Goal: Task Accomplishment & Management: Manage account settings

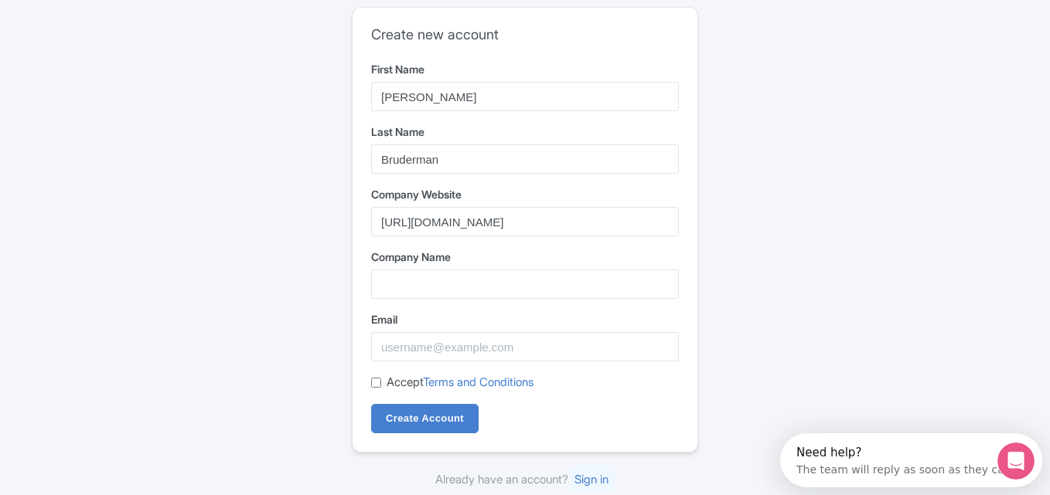
type input "https://www.matthewbruderman.com/"
click at [434, 281] on input "Company Name" at bounding box center [525, 284] width 308 height 29
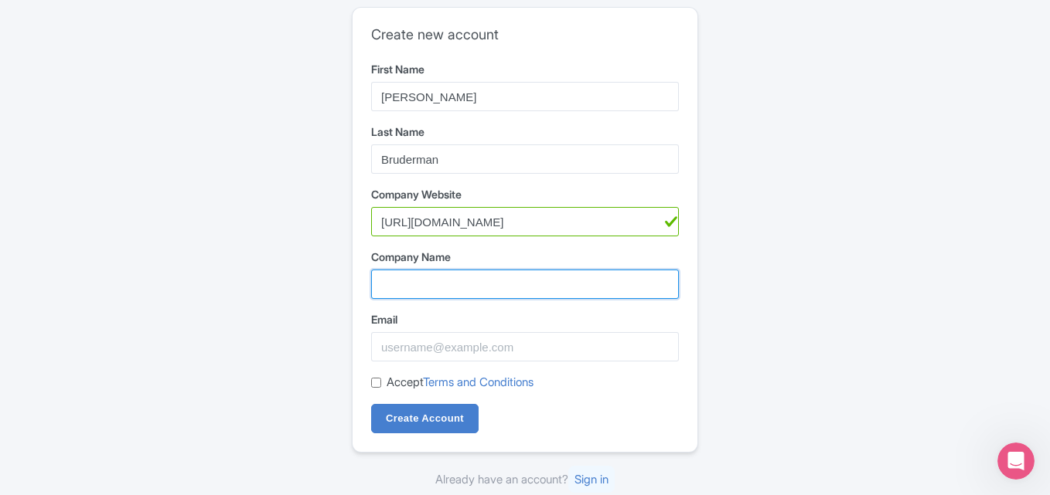
paste input "[DEMOGRAPHIC_DATA][PERSON_NAME]"
type input "[DEMOGRAPHIC_DATA][PERSON_NAME]"
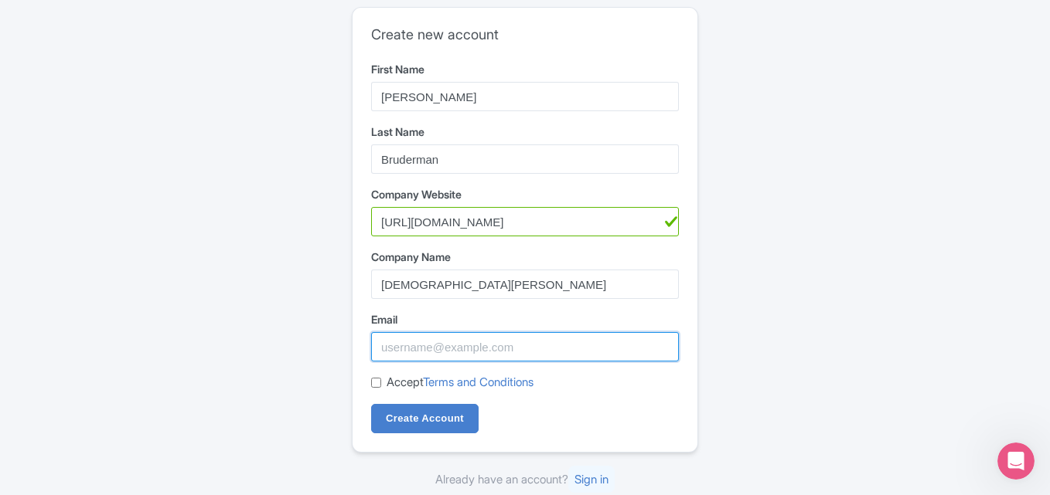
click at [414, 351] on input "Email" at bounding box center [525, 346] width 308 height 29
type input "[EMAIL_ADDRESS][DOMAIN_NAME]"
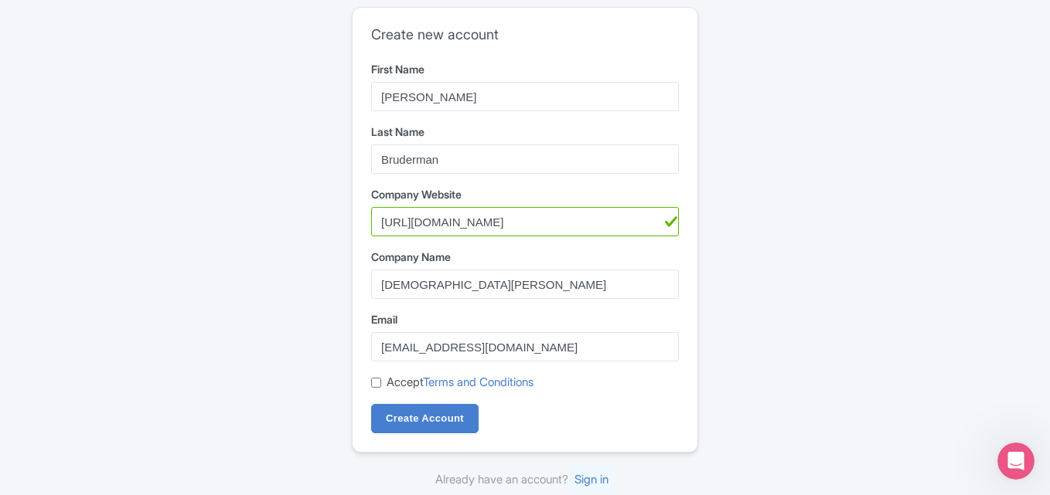
click at [377, 384] on input "Accept Terms and Conditions" at bounding box center [376, 383] width 10 height 10
checkbox input "true"
click at [429, 424] on input "Create Account" at bounding box center [424, 418] width 107 height 29
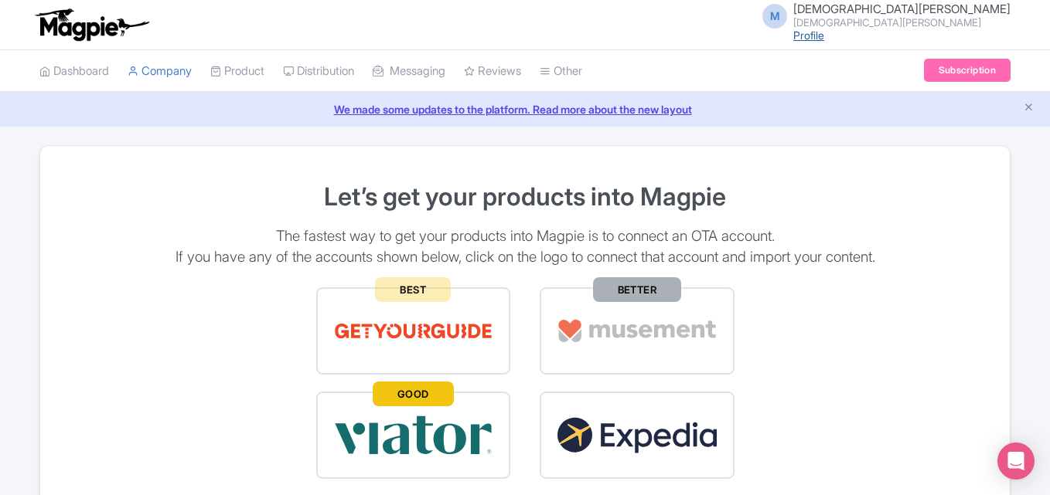
click at [824, 37] on link "Profile" at bounding box center [808, 35] width 31 height 13
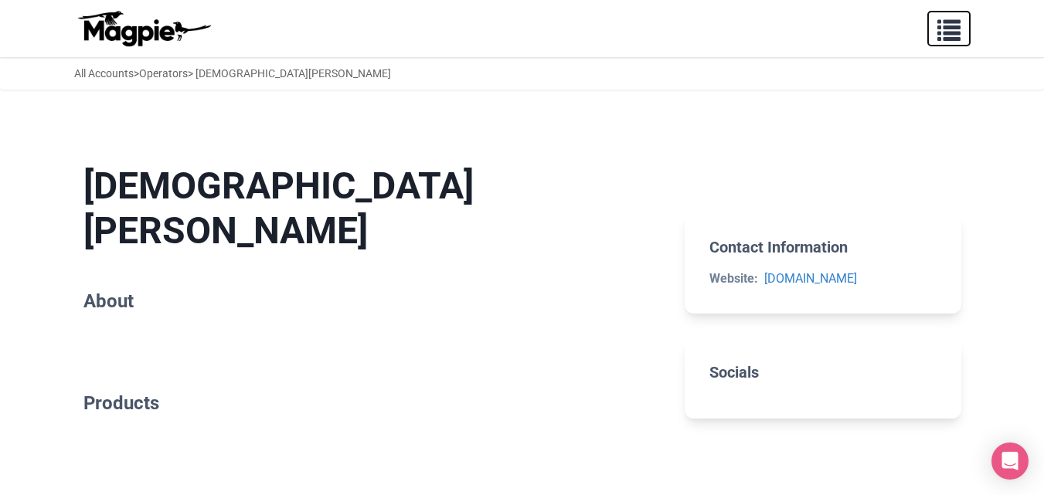
click at [954, 43] on button "button" at bounding box center [948, 29] width 43 height 36
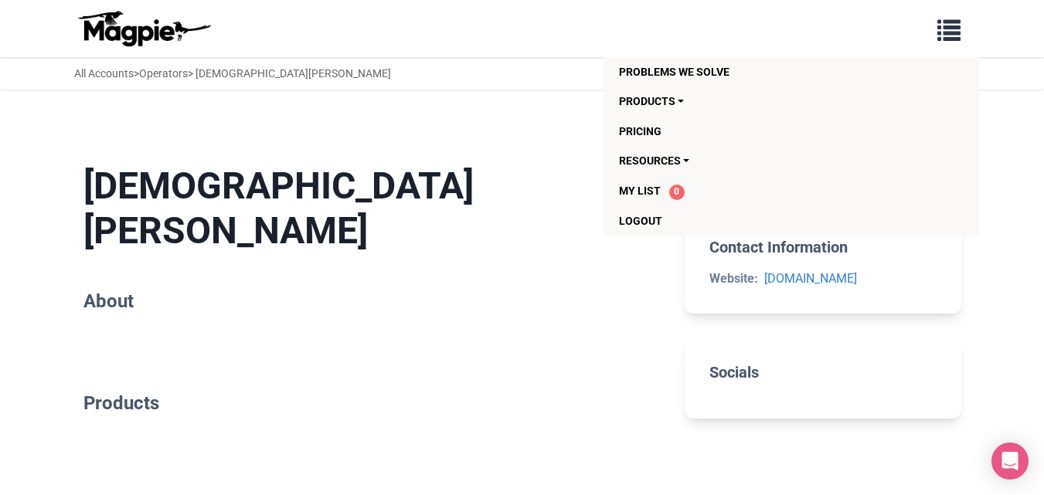
click at [124, 46] on img at bounding box center [143, 28] width 139 height 37
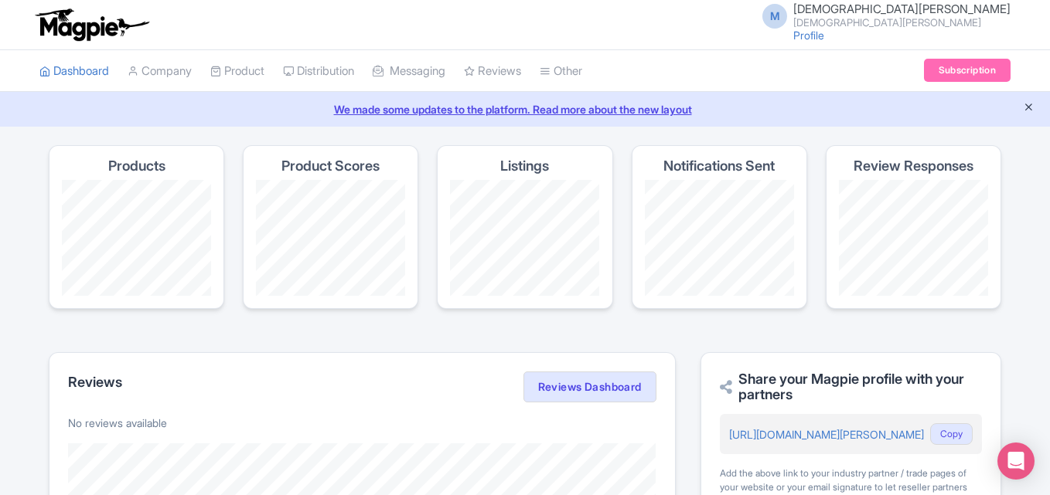
click at [1026, 106] on icon "Close announcement" at bounding box center [1028, 107] width 12 height 12
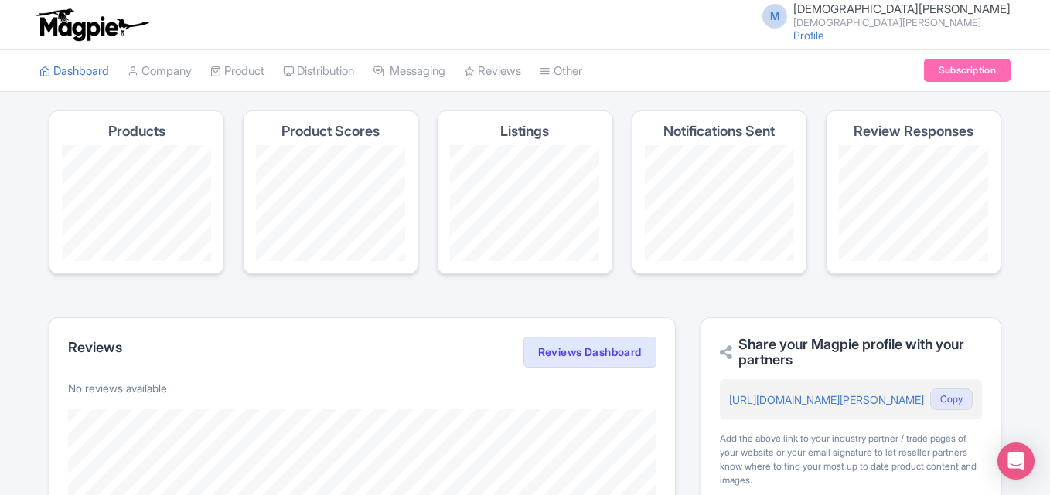
click at [969, 20] on small "[DEMOGRAPHIC_DATA][PERSON_NAME]" at bounding box center [901, 23] width 217 height 10
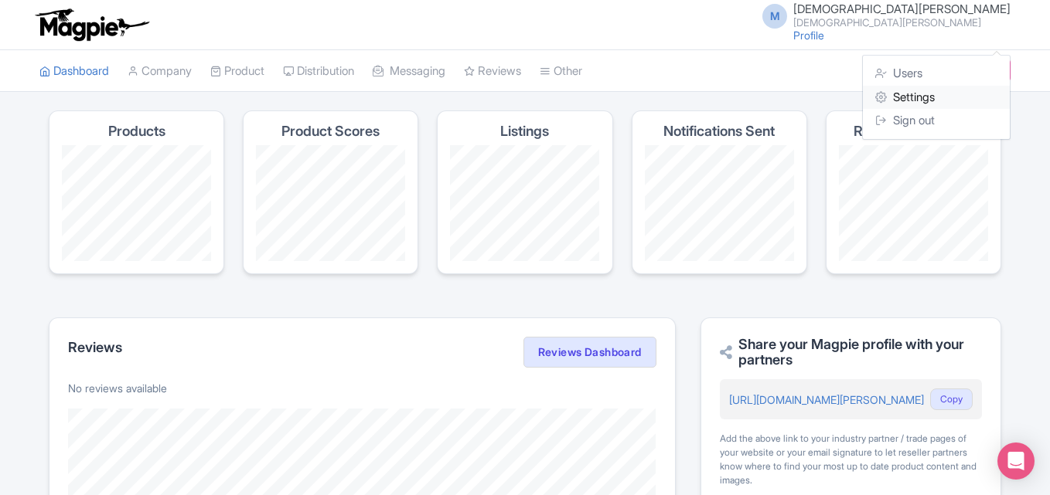
click at [924, 97] on link "Settings" at bounding box center [935, 98] width 147 height 24
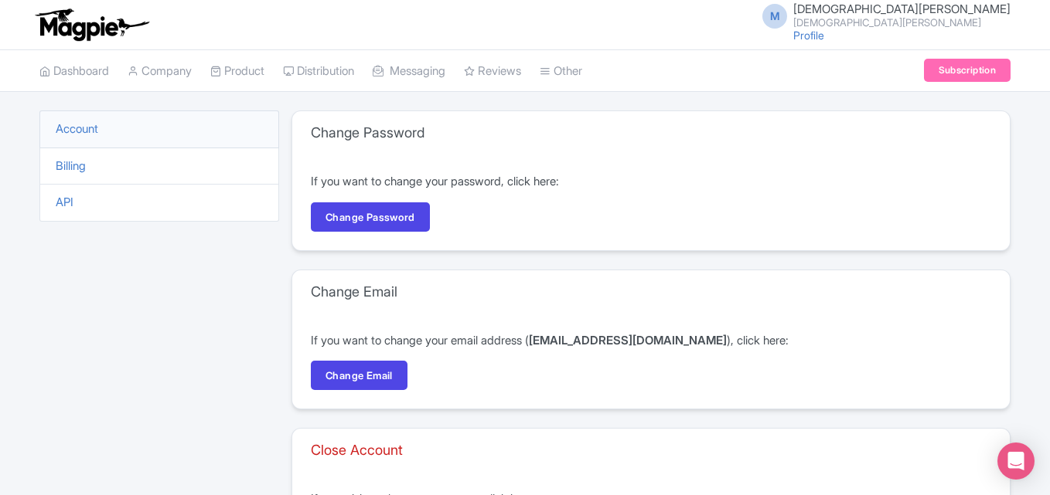
click at [930, 23] on small "[DEMOGRAPHIC_DATA][PERSON_NAME]" at bounding box center [901, 23] width 217 height 10
click at [914, 68] on link "Users" at bounding box center [935, 74] width 147 height 24
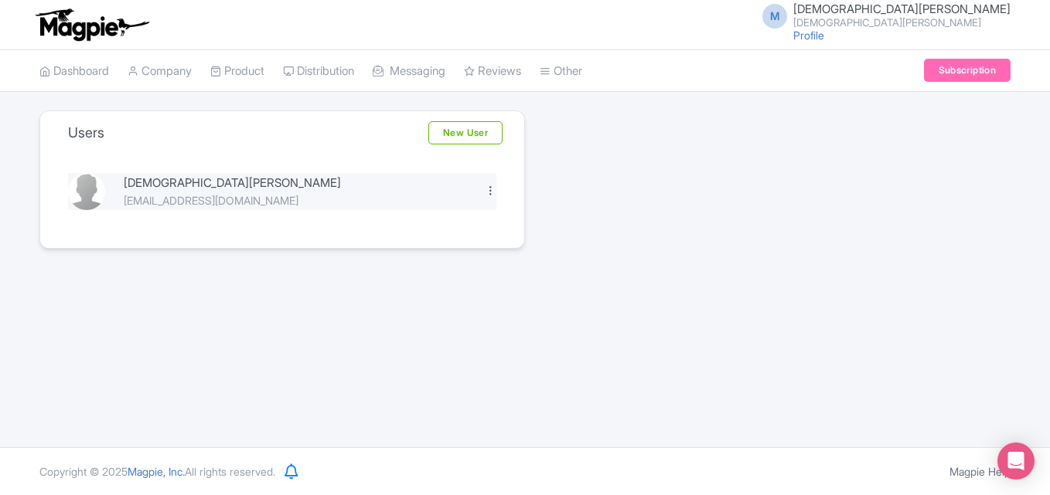
click at [486, 190] on div at bounding box center [491, 191] width 12 height 12
click at [417, 216] on link "Edit" at bounding box center [422, 217] width 147 height 24
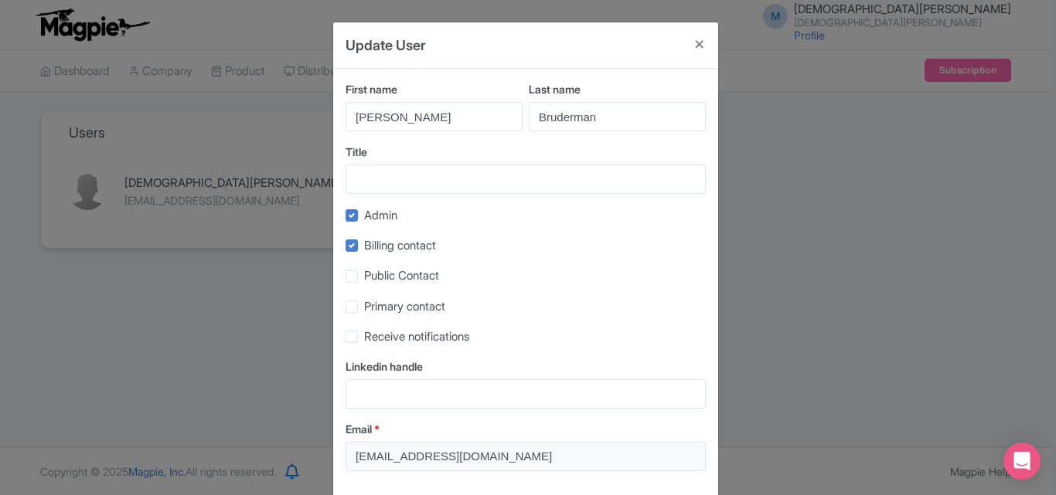
click at [419, 197] on div "First name Matthew Last name Bruderman Title Admin Billing contact Public Conta…" at bounding box center [525, 282] width 385 height 427
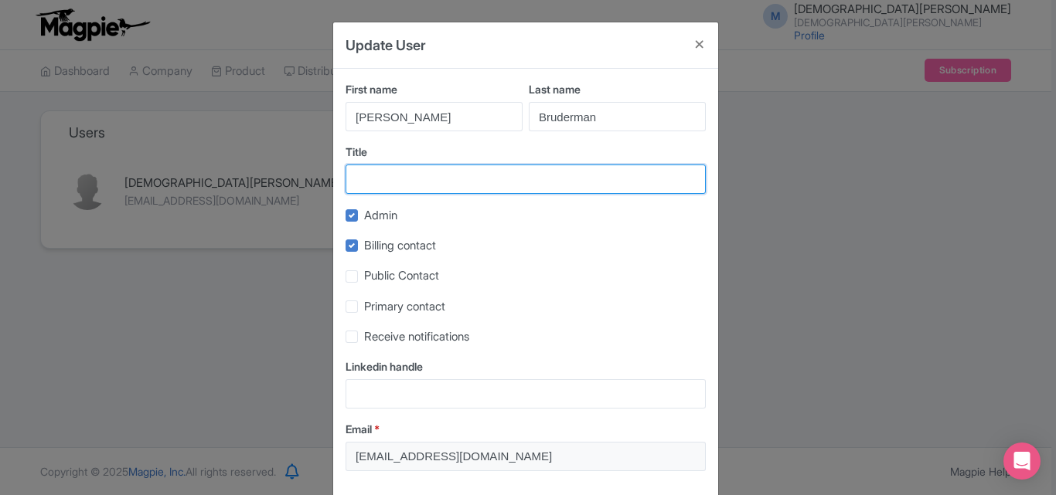
click at [411, 175] on input "Title" at bounding box center [525, 179] width 360 height 29
paste input "Investor, Entrepreneur, and Philanthropist"
type input "Investor, Entrepreneur, and Philanthropist"
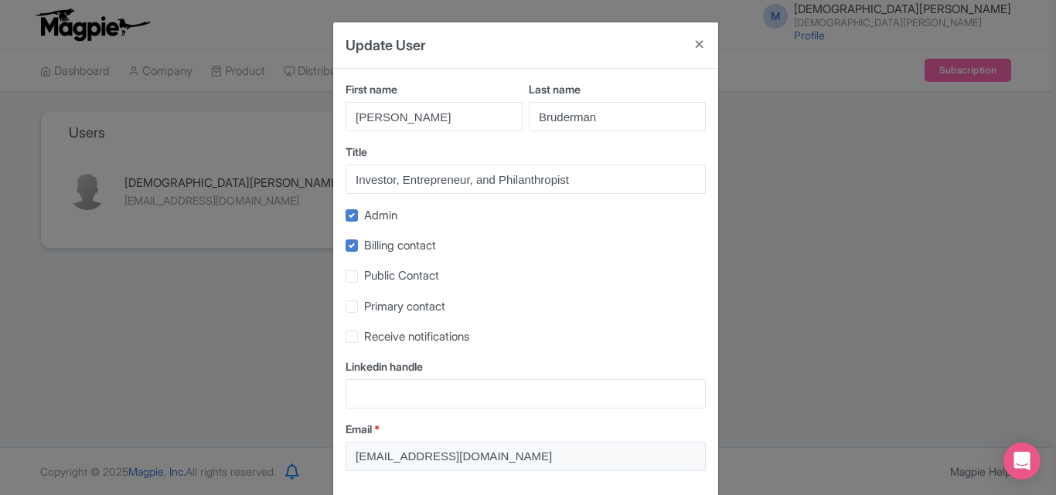
click at [364, 278] on label "Public Contact" at bounding box center [401, 276] width 75 height 18
click at [364, 277] on input "Public Contact" at bounding box center [369, 272] width 10 height 10
checkbox input "true"
click at [356, 246] on div "Billing contact" at bounding box center [525, 245] width 360 height 18
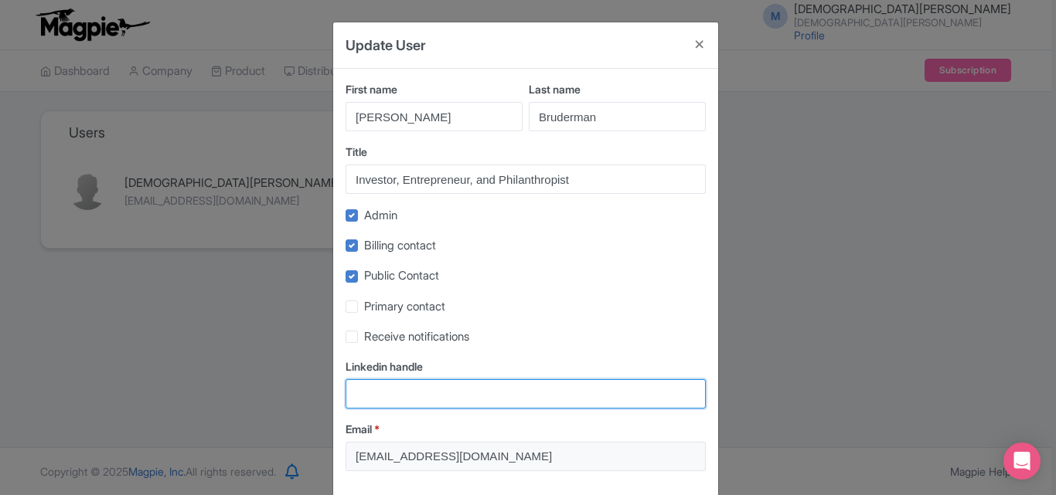
click at [423, 400] on input "Linkedin handle" at bounding box center [525, 393] width 360 height 29
paste input "https://www.linkedin.com/in/matthew-j-bruderman-97662a40"
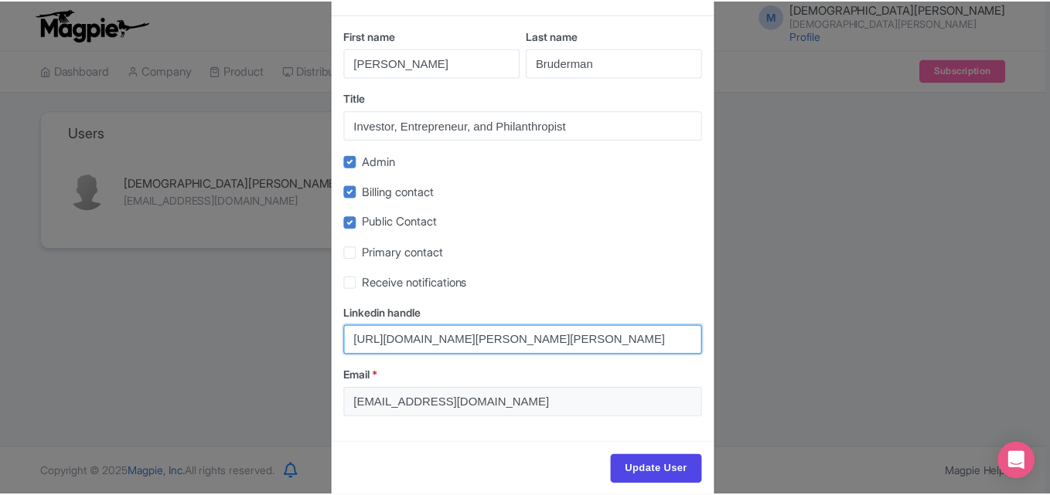
scroll to position [77, 0]
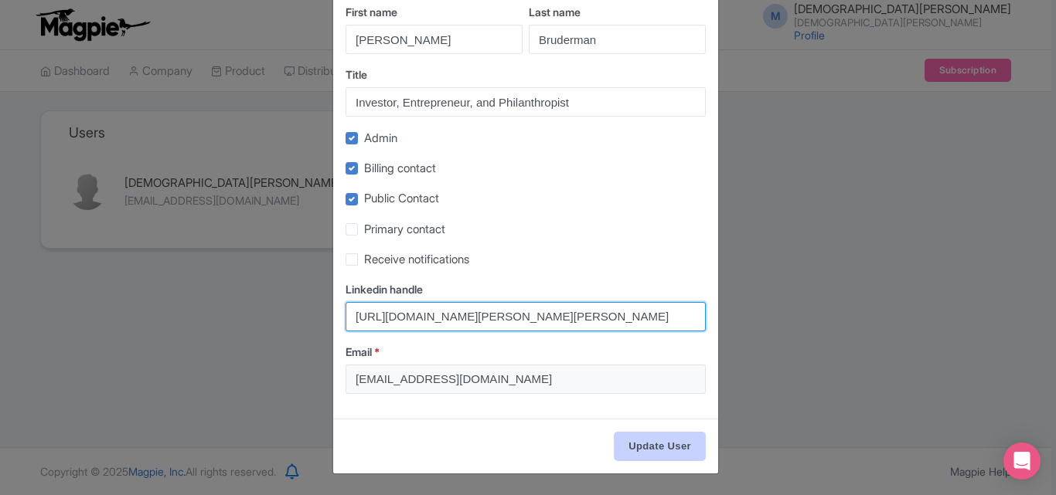
type input "https://www.linkedin.com/in/matthew-j-bruderman-97662a40"
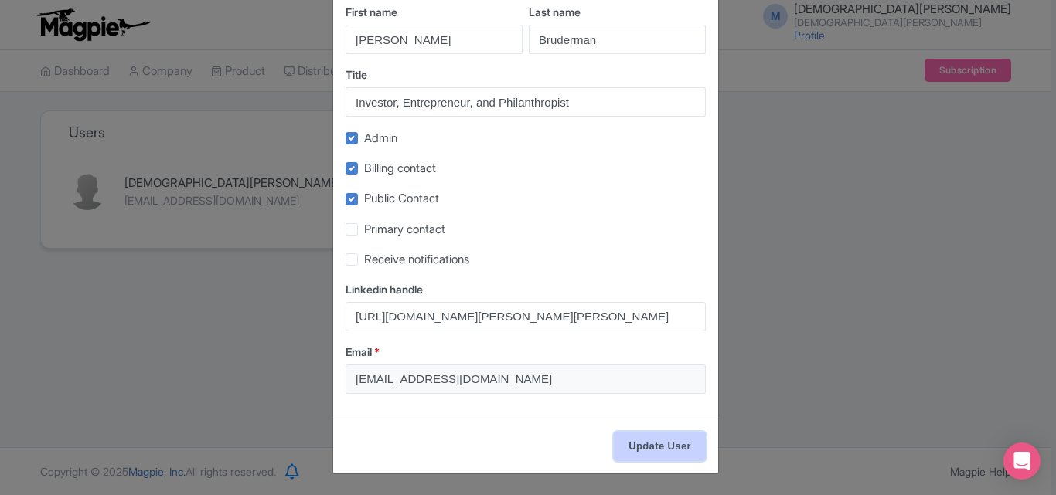
click at [634, 455] on input "Update User" at bounding box center [660, 446] width 92 height 29
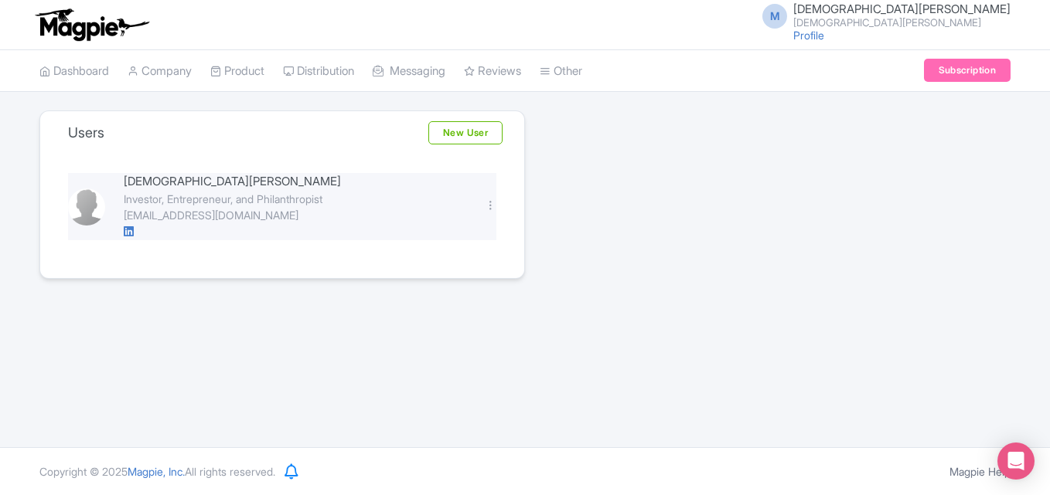
click at [91, 206] on img at bounding box center [86, 207] width 37 height 37
click at [76, 204] on img at bounding box center [86, 207] width 37 height 37
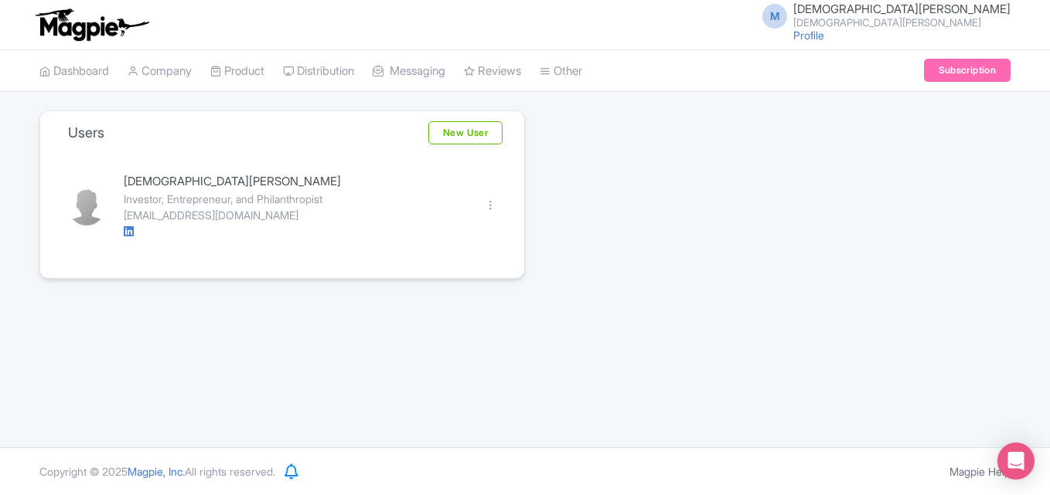
click at [924, 42] on div "M Matthew Bruderman Matthew Bruderman Profile Users Settings Sign out" at bounding box center [881, 24] width 257 height 43
click at [824, 39] on link "Profile" at bounding box center [808, 35] width 31 height 13
click at [824, 34] on link "Profile" at bounding box center [808, 35] width 31 height 13
click at [953, 22] on small "[DEMOGRAPHIC_DATA][PERSON_NAME]" at bounding box center [901, 23] width 217 height 10
click at [898, 90] on link "Settings" at bounding box center [935, 98] width 147 height 24
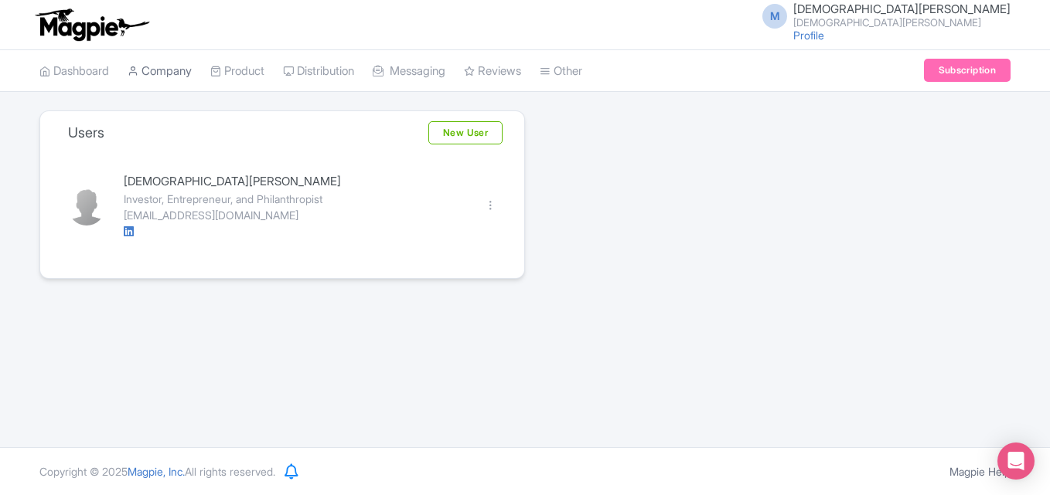
click at [165, 70] on link "Company" at bounding box center [160, 71] width 64 height 43
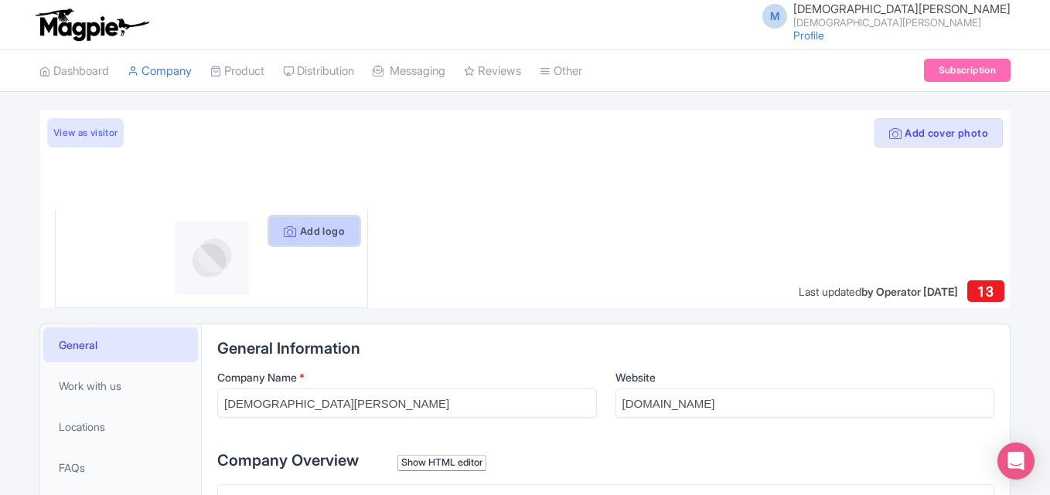
click at [317, 233] on button "Add logo" at bounding box center [314, 230] width 90 height 29
click at [304, 233] on button "Add logo" at bounding box center [314, 230] width 90 height 29
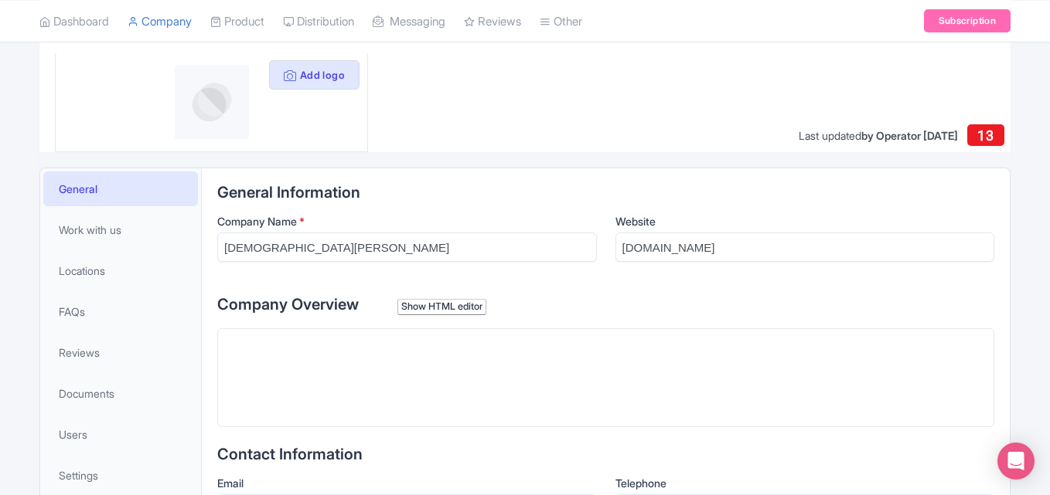
scroll to position [9, 0]
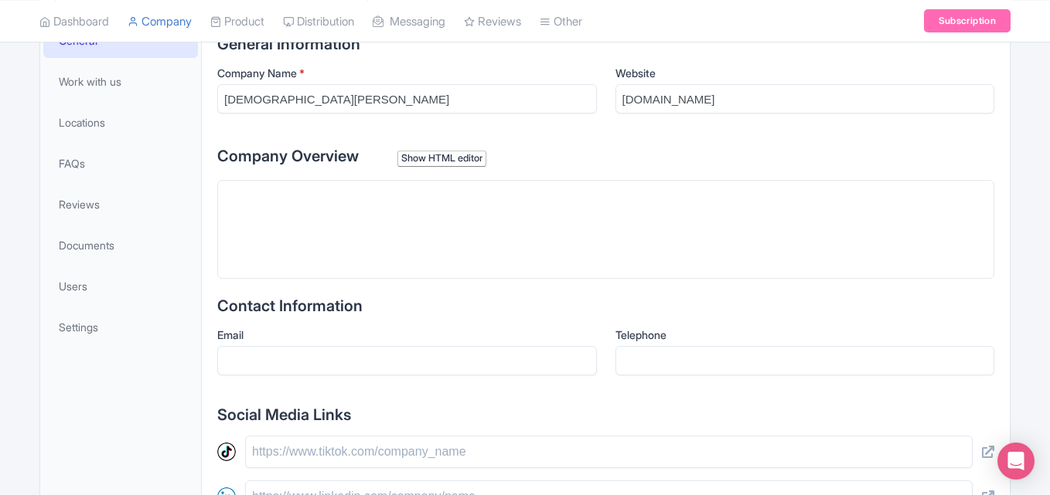
scroll to position [309, 0]
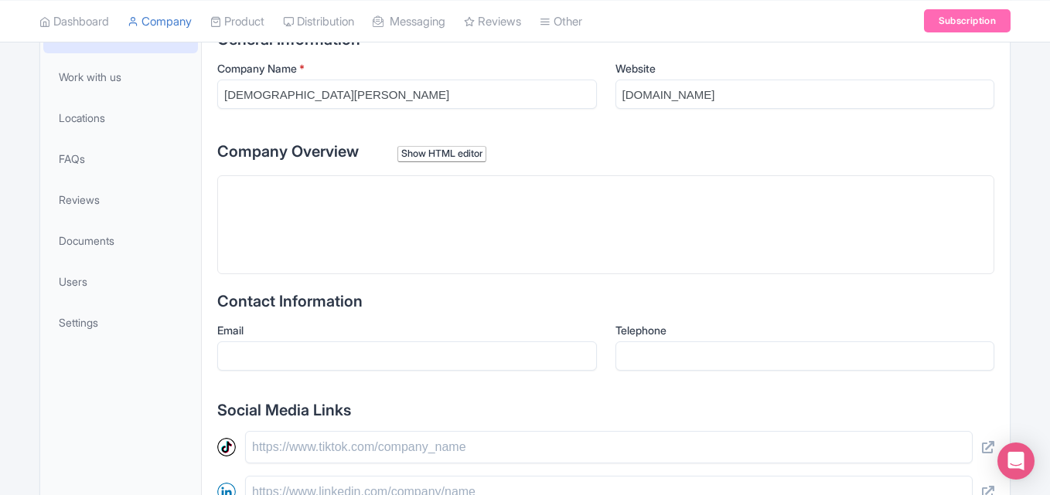
click at [328, 247] on trix-editor at bounding box center [605, 224] width 777 height 99
click at [280, 221] on trix-editor at bounding box center [605, 224] width 777 height 99
paste trix-editor "<div>Matthew J. Bruderman is an investor, entrepreneur, and philanthropist who …"
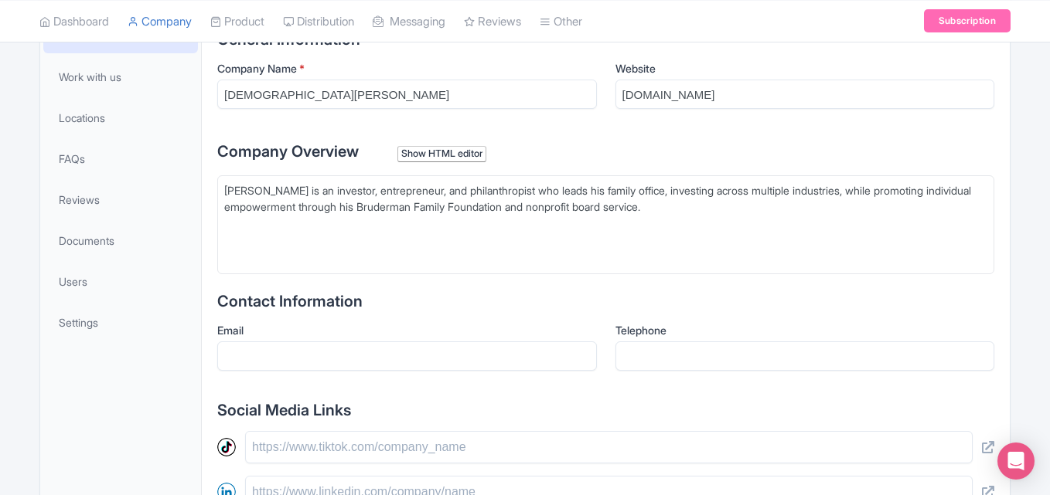
type trix-editor "<div>Matthew J. Bruderman is an investor, entrepreneur, and philanthropist who …"
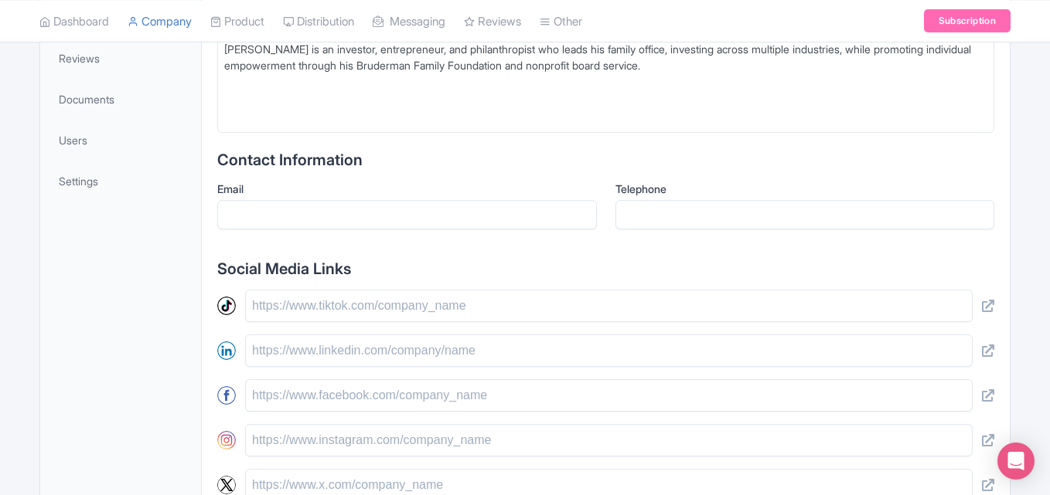
scroll to position [464, 0]
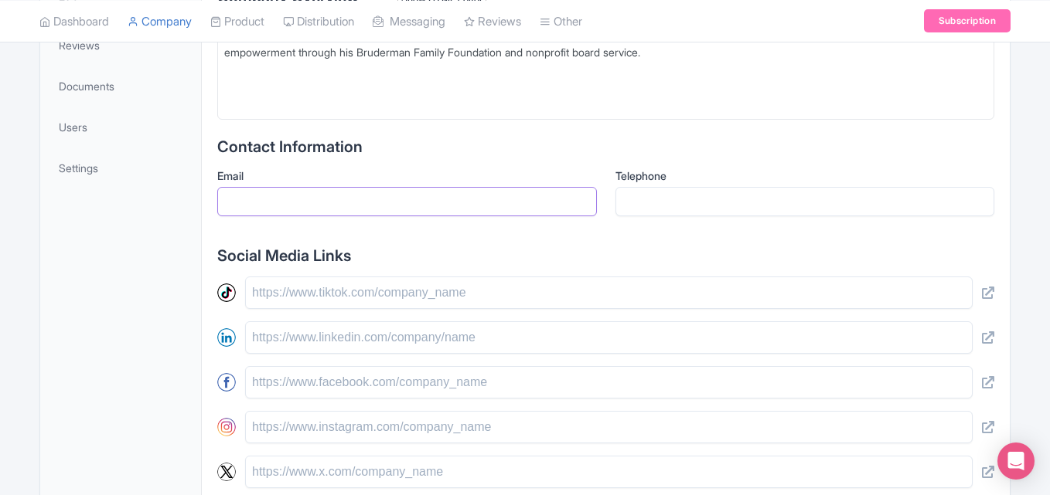
click at [300, 190] on input "Email" at bounding box center [406, 201] width 379 height 29
paste input "media@matthewbruderman.com"
type input "media@matthewbruderman.com"
click at [680, 208] on input "Telephone" at bounding box center [804, 201] width 379 height 29
paste input "(212) 244-1460"
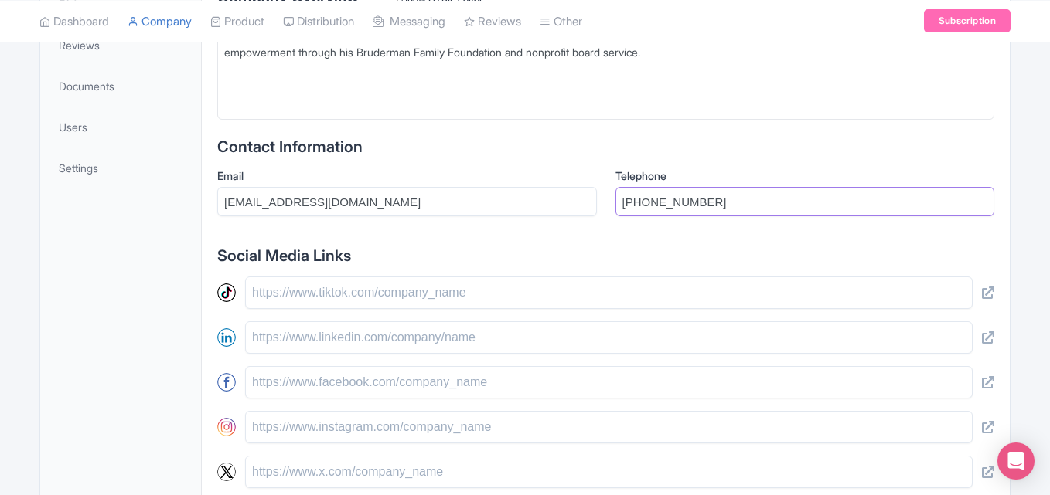
type input "(212) 244-1460"
click at [571, 271] on div "Social Media Links" at bounding box center [605, 435] width 777 height 376
click at [362, 337] on input "text" at bounding box center [608, 338] width 727 height 32
paste input "[URL][DOMAIN_NAME][PERSON_NAME][PERSON_NAME]"
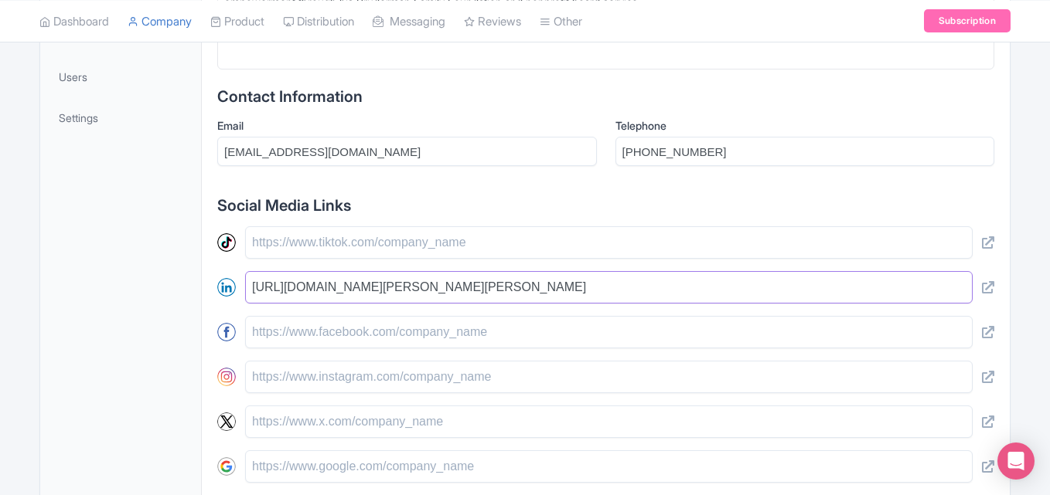
scroll to position [541, 0]
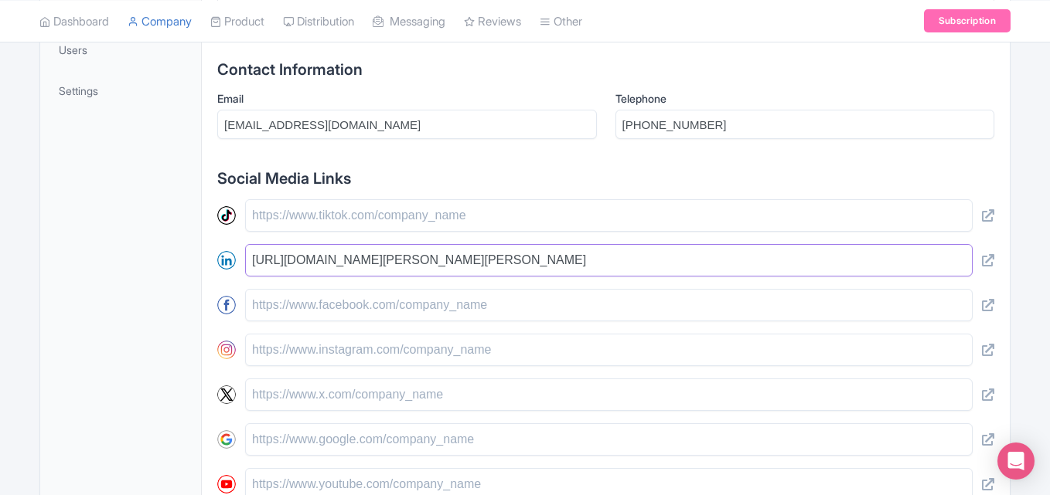
type input "[URL][DOMAIN_NAME][PERSON_NAME][PERSON_NAME]"
click at [306, 349] on input "text" at bounding box center [608, 350] width 727 height 32
paste input "[URL][DOMAIN_NAME]"
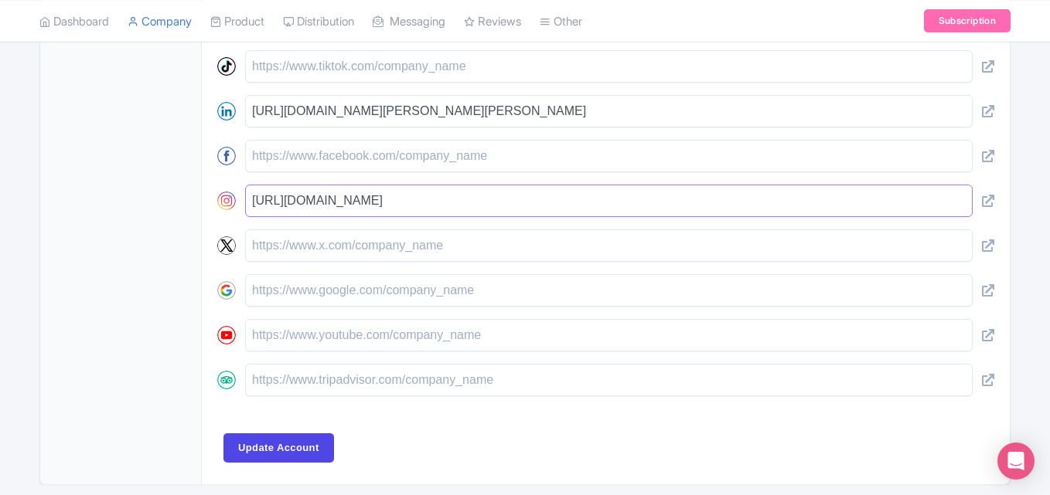
scroll to position [696, 0]
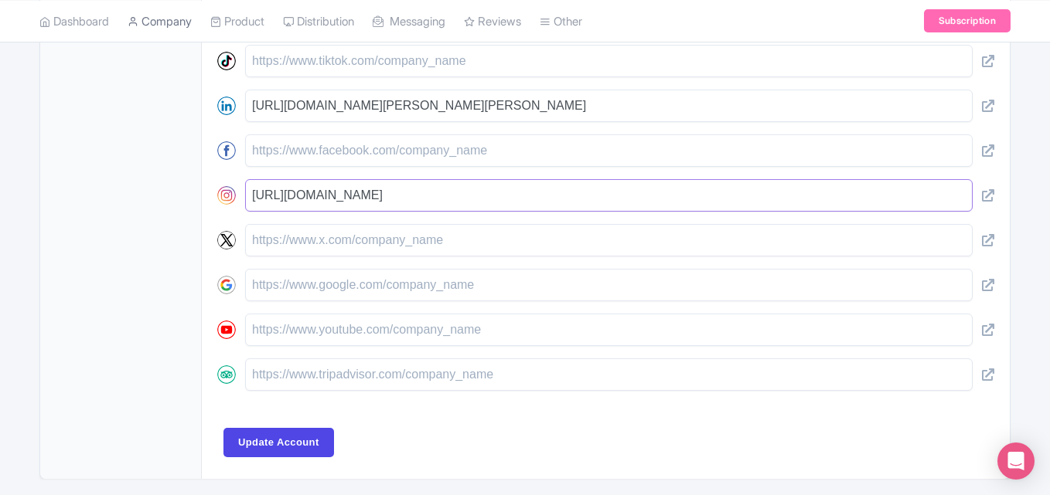
type input "[URL][DOMAIN_NAME]"
click at [358, 245] on input "text" at bounding box center [608, 240] width 727 height 32
paste input "https://x.com/mattbruderman?lang=en"
drag, startPoint x: 430, startPoint y: 239, endPoint x: 552, endPoint y: 243, distance: 121.4
click at [549, 243] on input "https://x.com/mattbruderman?lang=en" at bounding box center [608, 240] width 727 height 32
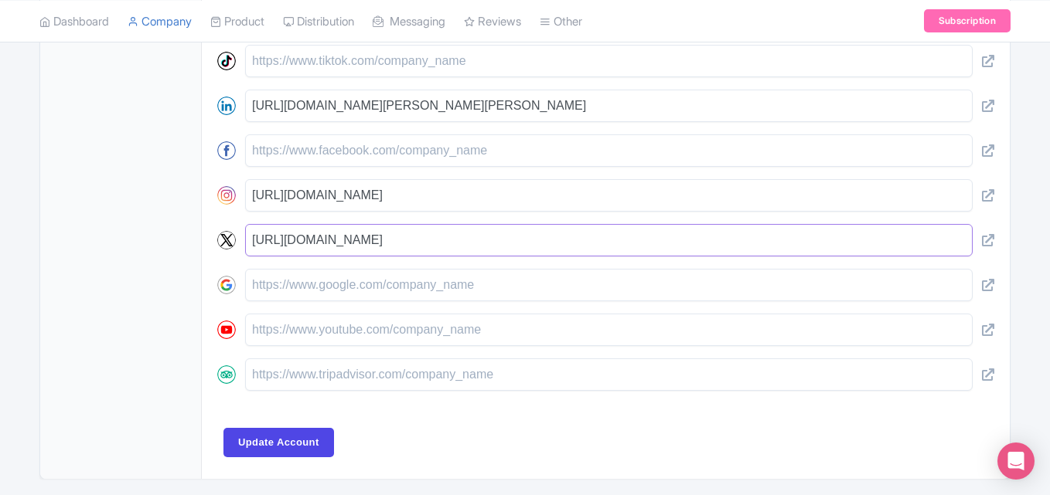
type input "[URL][DOMAIN_NAME]"
click at [545, 289] on input "text" at bounding box center [608, 285] width 727 height 32
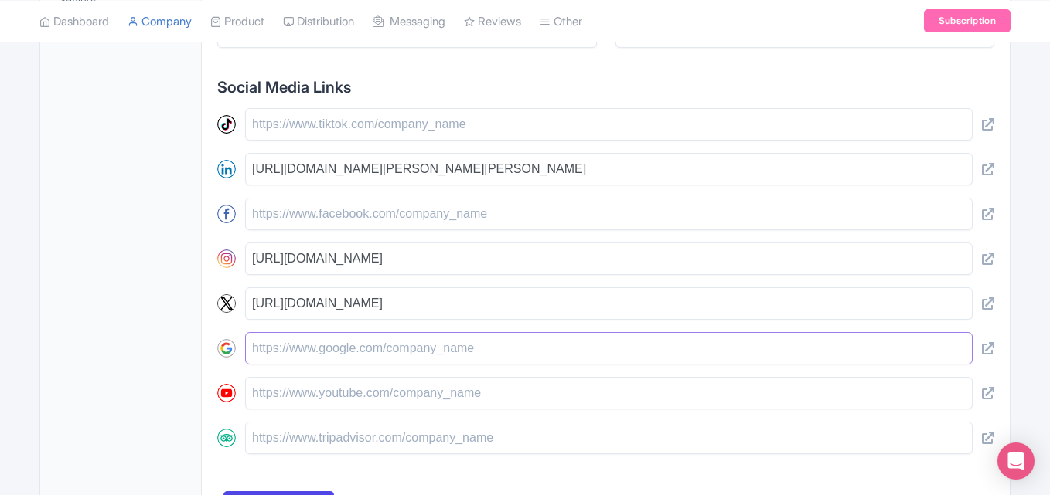
scroll to position [746, 0]
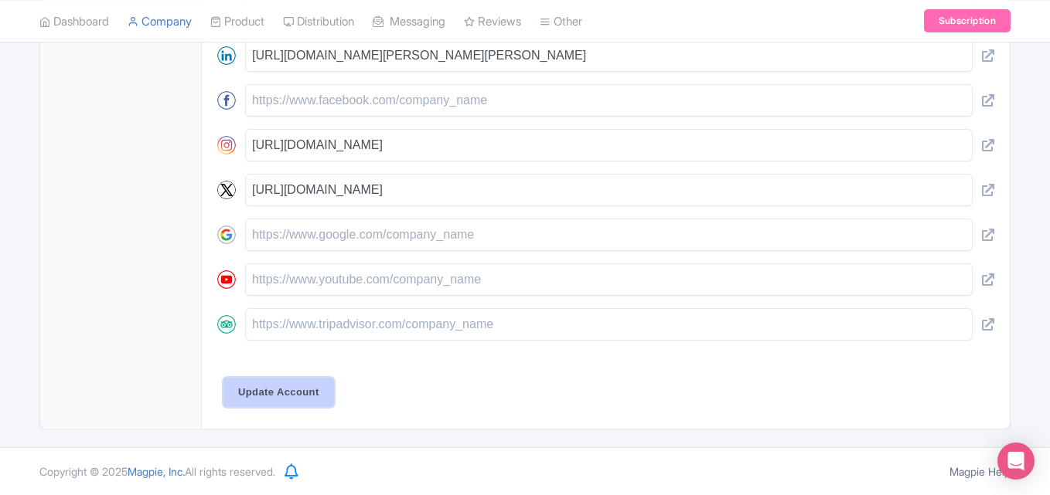
click at [301, 393] on input "Update Account" at bounding box center [278, 392] width 111 height 29
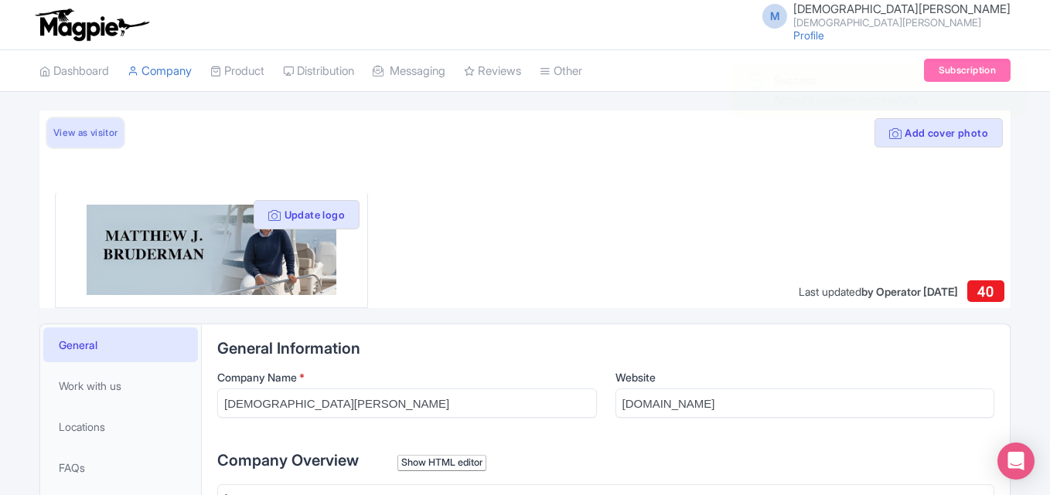
click at [90, 132] on link "View as visitor" at bounding box center [85, 132] width 77 height 29
